Goal: Information Seeking & Learning: Learn about a topic

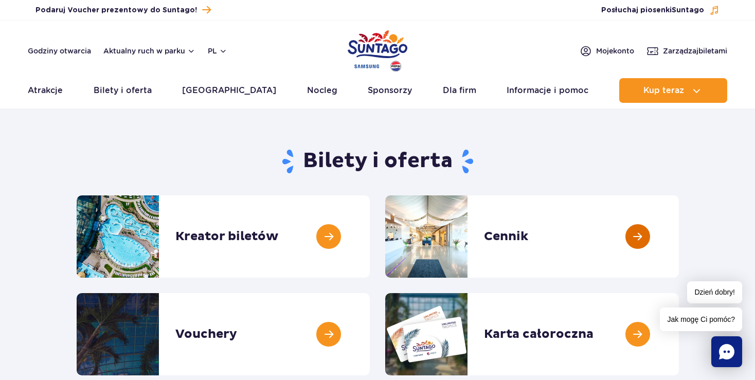
click at [679, 234] on link at bounding box center [679, 236] width 0 height 82
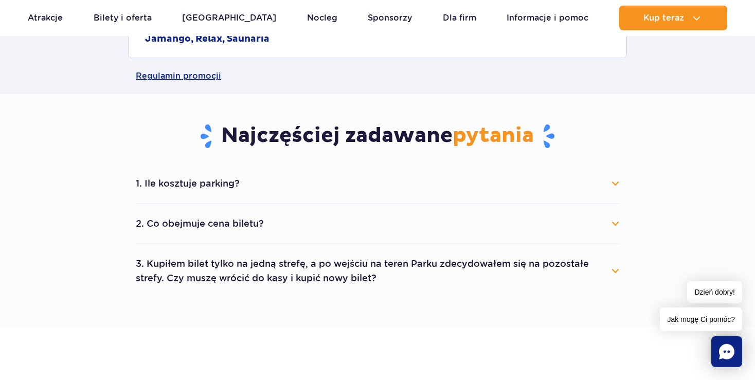
scroll to position [504, 0]
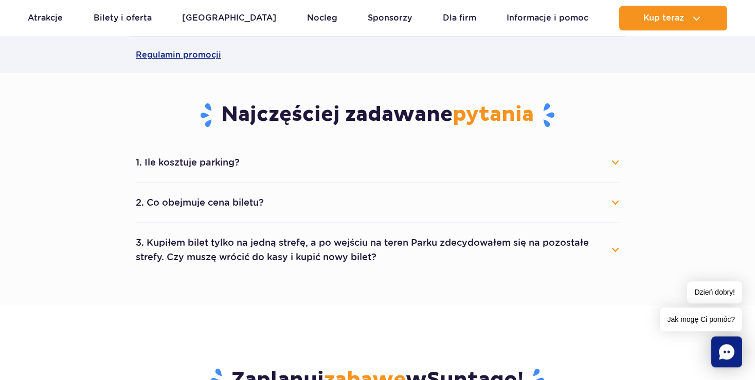
click at [620, 199] on div "1. Ile kosztuje parking? Parking kosztuje 25 zł za każdy rozpoczęty dzień kalen…" at bounding box center [377, 210] width 499 height 134
click at [616, 199] on button "2. Co obejmuje cena biletu?" at bounding box center [377, 202] width 483 height 23
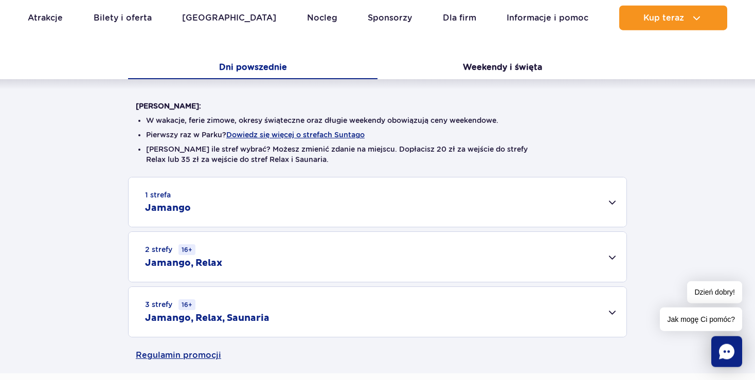
scroll to position [202, 0]
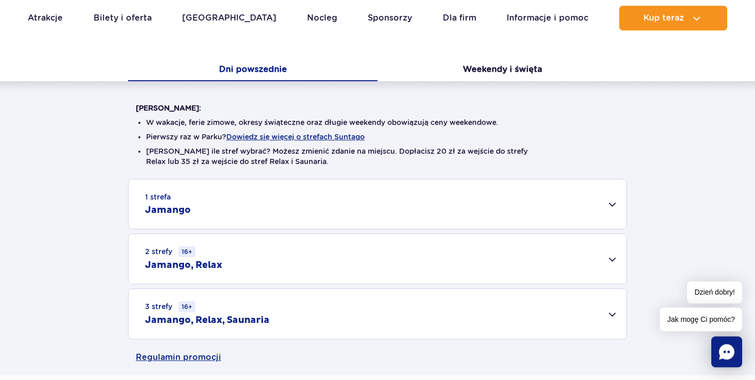
click at [610, 207] on div "1 strefa Jamango" at bounding box center [378, 203] width 498 height 49
